Goal: Information Seeking & Learning: Learn about a topic

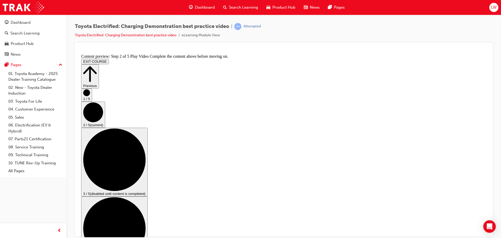
drag, startPoint x: 383, startPoint y: 135, endPoint x: 362, endPoint y: 145, distance: 22.9
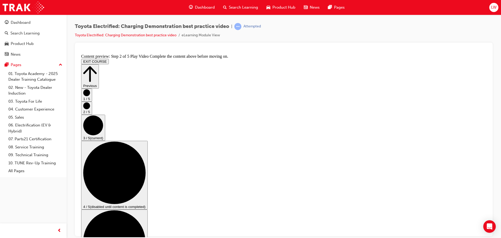
scroll to position [52, 0]
checkbox input "true"
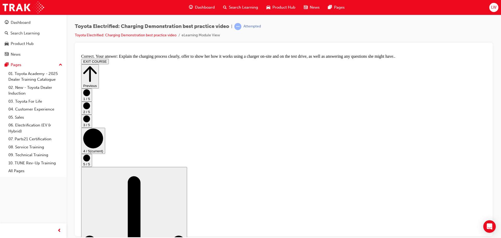
scroll to position [0, 0]
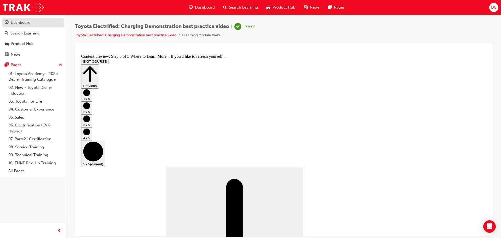
click at [23, 23] on div "Dashboard" at bounding box center [21, 23] width 20 height 6
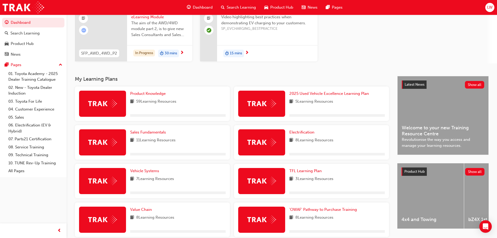
scroll to position [104, 0]
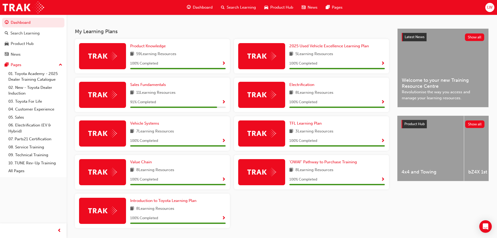
click at [220, 102] on div "91 % Completed" at bounding box center [178, 102] width 96 height 7
click at [225, 101] on span "Show Progress" at bounding box center [224, 102] width 4 height 5
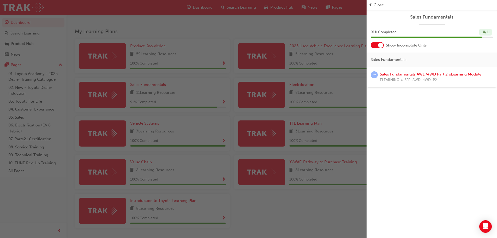
click at [429, 77] on span "SFP_AWD_4WD_P2" at bounding box center [421, 80] width 32 height 6
click at [428, 74] on link "Sales Fundamentals AWD/4WD Part 2 eLearning Module" at bounding box center [431, 74] width 102 height 5
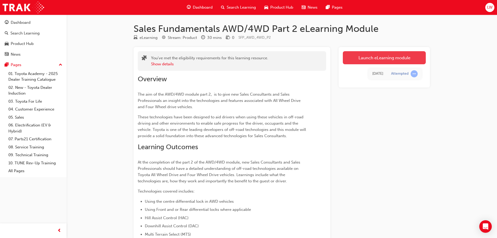
click at [381, 58] on link "Launch eLearning module" at bounding box center [384, 57] width 83 height 13
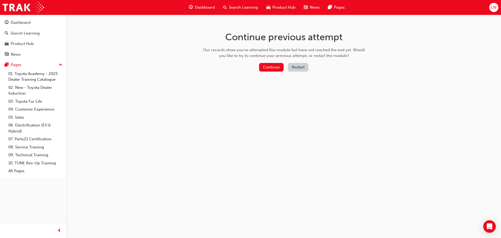
click at [294, 67] on button "Restart" at bounding box center [298, 67] width 21 height 9
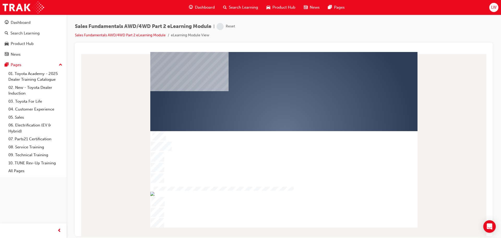
click at [269, 119] on div "play" at bounding box center [269, 119] width 0 height 0
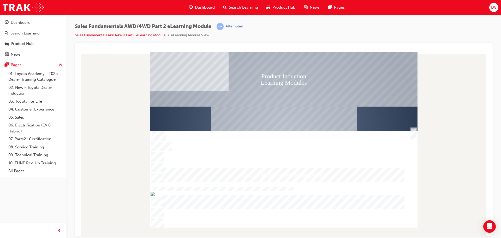
click at [409, 134] on rect "Welcome" at bounding box center [283, 134] width 267 height 164
click at [410, 134] on rect "Welcome" at bounding box center [283, 134] width 267 height 164
click at [414, 134] on div "SmartShape" at bounding box center [413, 139] width 5 height 10
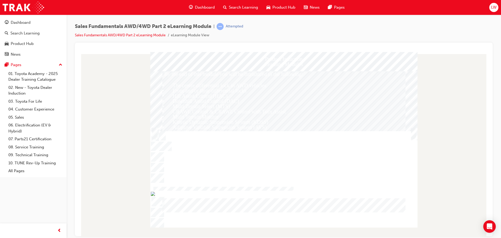
click at [415, 134] on div "Trigger this button to continue" at bounding box center [413, 139] width 5 height 11
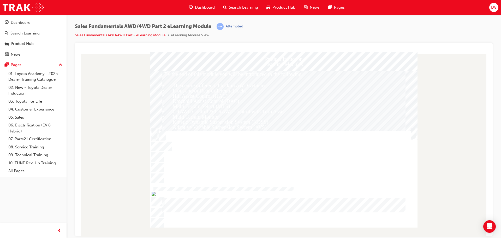
click at [414, 134] on div "Trigger this button to continue" at bounding box center [413, 139] width 5 height 11
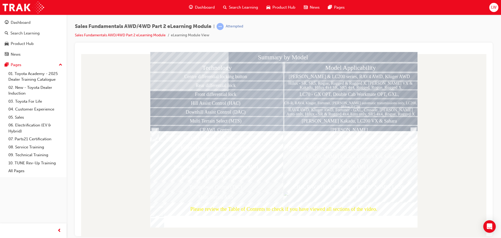
drag, startPoint x: 223, startPoint y: 197, endPoint x: 231, endPoint y: 189, distance: 10.7
click at [223, 196] on div "Multi Terrain ABS" at bounding box center [217, 197] width 134 height 10
drag, startPoint x: 231, startPoint y: 189, endPoint x: 292, endPoint y: 188, distance: 60.8
click at [231, 189] on div "Trailer Sway Control (TSC)" at bounding box center [217, 187] width 134 height 10
drag, startPoint x: 309, startPoint y: 190, endPoint x: 315, endPoint y: 192, distance: 6.0
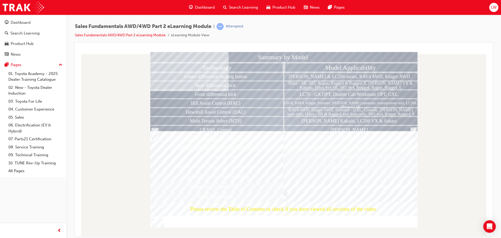
click at [313, 191] on div "CH-R, RAV4, Hilux, Fortuner, Prado, LC200" at bounding box center [351, 187] width 134 height 10
click at [328, 193] on div "LC200" at bounding box center [351, 197] width 134 height 10
drag, startPoint x: 337, startPoint y: 189, endPoint x: 338, endPoint y: 186, distance: 3.4
click at [338, 187] on div "CH-R, RAV4, Hilux, Fortuner, Prado, LC200" at bounding box center [351, 187] width 134 height 10
drag, startPoint x: 338, startPoint y: 185, endPoint x: 334, endPoint y: 201, distance: 16.6
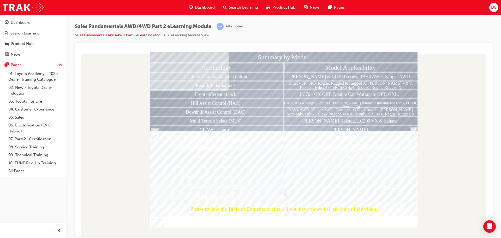
click at [337, 191] on div "CH-R, RAV4, Hilux, Fortuner, Prado, LC200" at bounding box center [351, 187] width 134 height 10
drag, startPoint x: 365, startPoint y: 224, endPoint x: 371, endPoint y: 224, distance: 6.3
click at [371, 196] on div at bounding box center [283, 191] width 267 height 9
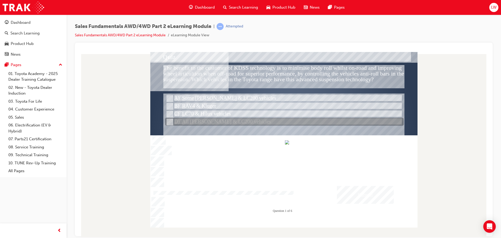
click at [207, 119] on div at bounding box center [284, 122] width 239 height 8
radio input "true"
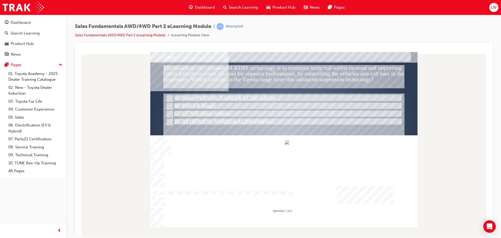
click at [373, 196] on div "Submit" at bounding box center [365, 195] width 57 height 18
click at [279, 170] on div at bounding box center [283, 139] width 267 height 175
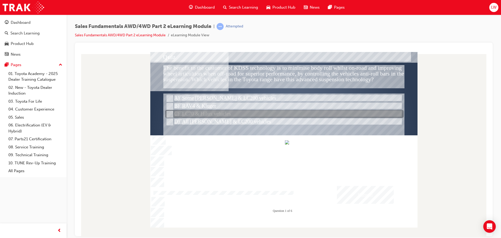
click at [180, 113] on div at bounding box center [284, 114] width 239 height 8
radio input "true"
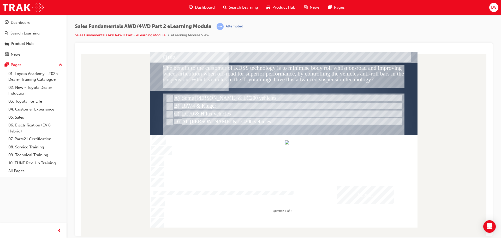
click at [362, 194] on div "Submit" at bounding box center [365, 195] width 57 height 18
click at [259, 167] on div at bounding box center [283, 139] width 267 height 175
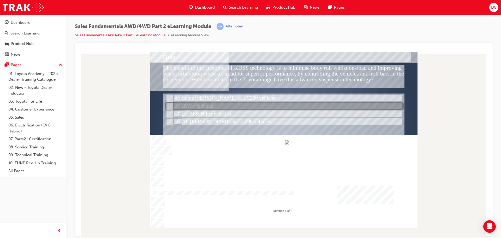
click at [180, 103] on div at bounding box center [284, 106] width 239 height 8
radio input "true"
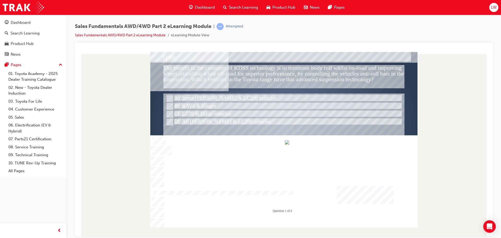
click at [381, 195] on div "Submit" at bounding box center [365, 195] width 57 height 18
drag, startPoint x: 302, startPoint y: 173, endPoint x: 252, endPoint y: 158, distance: 51.7
click at [295, 173] on div at bounding box center [283, 139] width 267 height 175
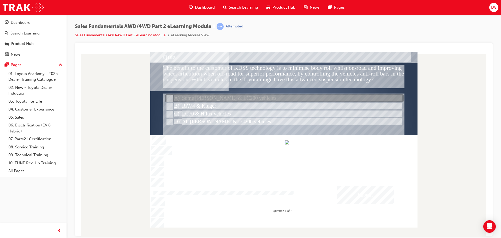
click at [187, 96] on div at bounding box center [284, 99] width 239 height 8
radio input "true"
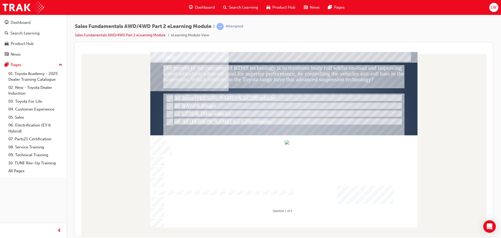
click at [372, 202] on div "Submit" at bounding box center [365, 195] width 57 height 18
click at [367, 191] on div at bounding box center [283, 139] width 267 height 175
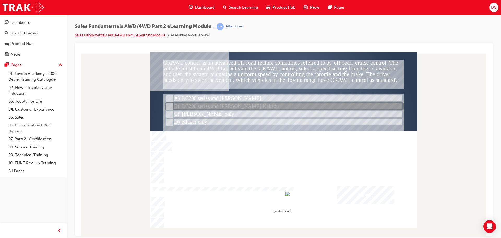
click at [215, 108] on div at bounding box center [284, 107] width 239 height 8
radio input "true"
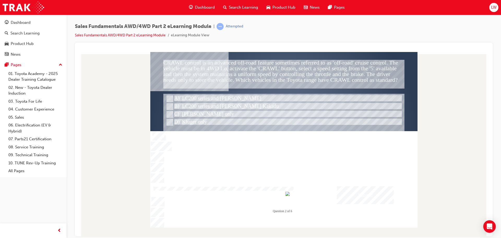
click at [364, 191] on div "Submit" at bounding box center [365, 195] width 57 height 18
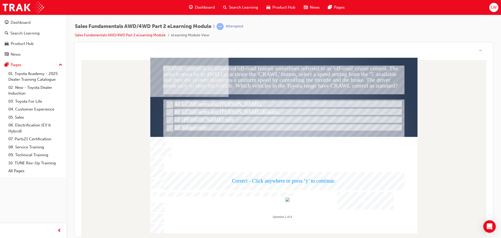
click at [363, 197] on div at bounding box center [283, 145] width 267 height 175
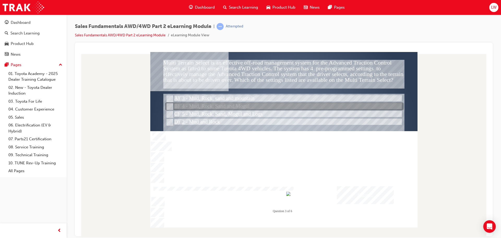
click at [225, 109] on div at bounding box center [284, 107] width 239 height 8
radio input "true"
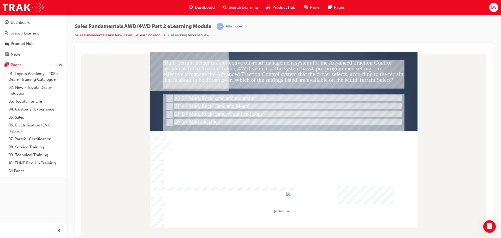
click at [362, 196] on div "Submit" at bounding box center [365, 195] width 57 height 18
click at [362, 190] on div at bounding box center [283, 139] width 267 height 175
click at [289, 173] on div "Correct - Click anywhere or press ‘y’ to continue." at bounding box center [283, 174] width 241 height 17
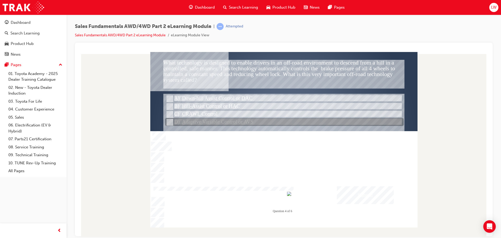
click at [226, 122] on div at bounding box center [284, 122] width 239 height 8
radio input "true"
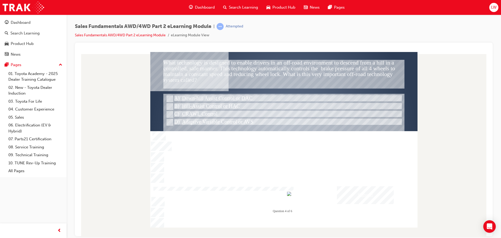
click at [366, 199] on div "Submit" at bounding box center [365, 195] width 57 height 18
click at [205, 111] on div at bounding box center [283, 139] width 267 height 175
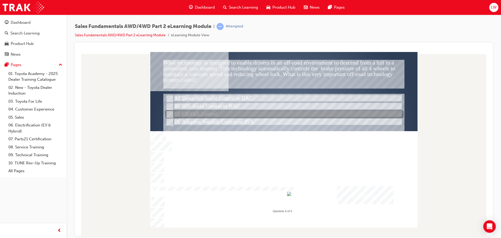
click at [208, 113] on div at bounding box center [284, 114] width 239 height 8
radio input "true"
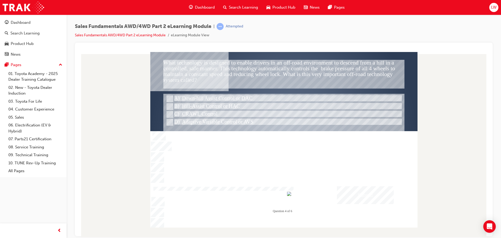
click at [394, 192] on div "" at bounding box center [283, 138] width 267 height 164
click at [371, 193] on div "Submit" at bounding box center [365, 195] width 57 height 18
click at [205, 92] on div at bounding box center [283, 139] width 267 height 175
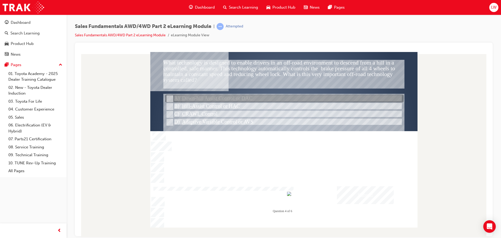
click at [206, 97] on div at bounding box center [284, 99] width 239 height 8
radio input "true"
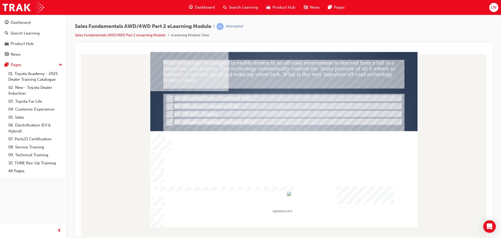
click at [363, 192] on div "Submit" at bounding box center [365, 195] width 57 height 18
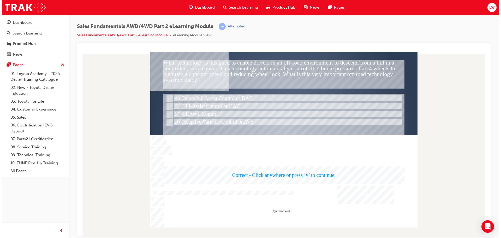
click at [371, 196] on div at bounding box center [283, 139] width 267 height 175
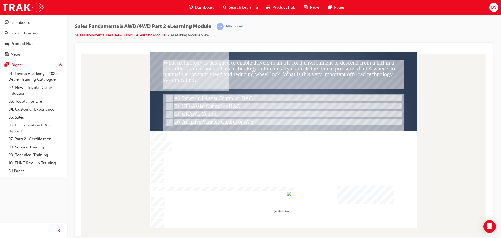
click at [311, 132] on div at bounding box center [283, 125] width 241 height 65
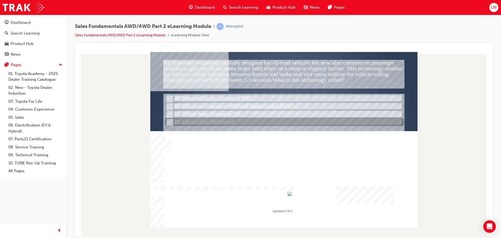
click at [217, 123] on div at bounding box center [284, 122] width 239 height 8
radio input "true"
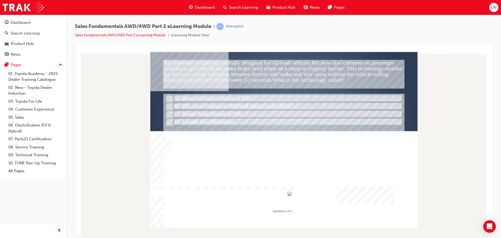
click at [371, 191] on div "Submit" at bounding box center [365, 195] width 57 height 18
click at [225, 98] on div at bounding box center [283, 139] width 267 height 175
click at [361, 194] on div "Submit" at bounding box center [365, 195] width 57 height 18
click at [199, 102] on div at bounding box center [283, 139] width 267 height 175
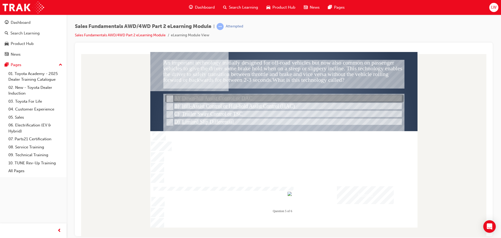
click at [202, 98] on div at bounding box center [284, 99] width 239 height 8
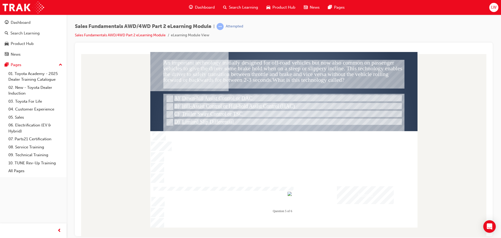
drag, startPoint x: 376, startPoint y: 211, endPoint x: 367, endPoint y: 196, distance: 17.5
click at [372, 203] on div "An important technology initially designed for off-road vehicles but now also c…" at bounding box center [283, 139] width 267 height 175
click at [367, 196] on div "Submit" at bounding box center [365, 195] width 57 height 18
drag, startPoint x: 291, startPoint y: 172, endPoint x: 270, endPoint y: 164, distance: 21.4
click at [286, 170] on div at bounding box center [283, 139] width 267 height 175
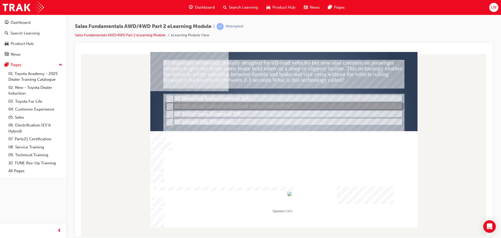
click at [237, 107] on div at bounding box center [284, 107] width 239 height 8
radio input "false"
radio input "true"
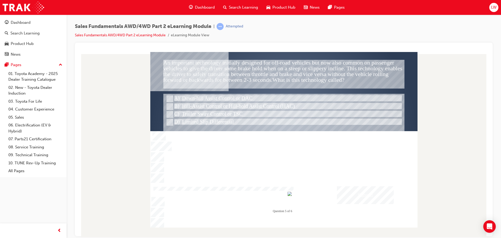
click at [367, 203] on div "Submit" at bounding box center [365, 195] width 57 height 18
drag, startPoint x: 333, startPoint y: 193, endPoint x: 294, endPoint y: 165, distance: 47.6
click at [319, 186] on div at bounding box center [283, 139] width 267 height 175
click at [223, 153] on div at bounding box center [283, 125] width 241 height 65
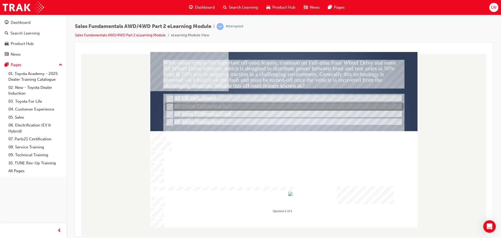
click at [225, 106] on div at bounding box center [284, 107] width 239 height 8
radio input "true"
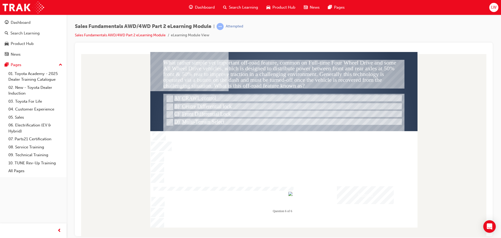
click at [351, 195] on div "Submit" at bounding box center [365, 195] width 57 height 18
click at [255, 153] on div at bounding box center [283, 139] width 267 height 175
click at [298, 174] on div "Correct - Click anywhere or press ‘y’ to continue." at bounding box center [283, 174] width 241 height 17
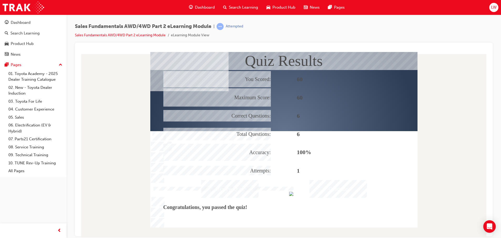
click at [341, 190] on div "Continue" at bounding box center [338, 189] width 57 height 18
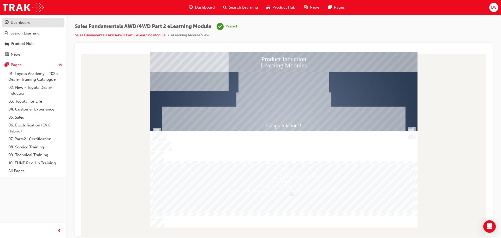
click at [29, 22] on div "Dashboard" at bounding box center [21, 23] width 20 height 6
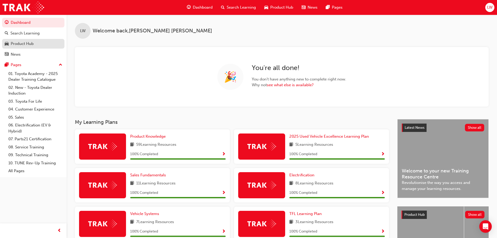
click at [23, 41] on div "Product Hub" at bounding box center [22, 44] width 23 height 6
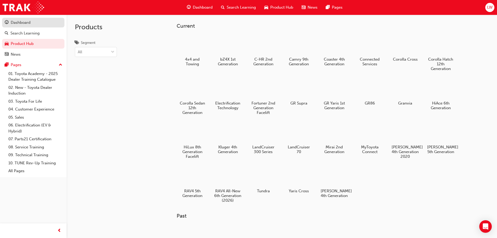
click at [23, 27] on link "Dashboard" at bounding box center [33, 23] width 62 height 10
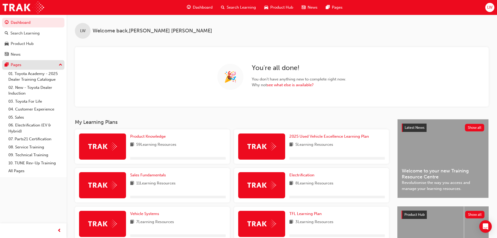
click at [20, 67] on div "Pages" at bounding box center [16, 65] width 11 height 6
